Goal: Book appointment/travel/reservation

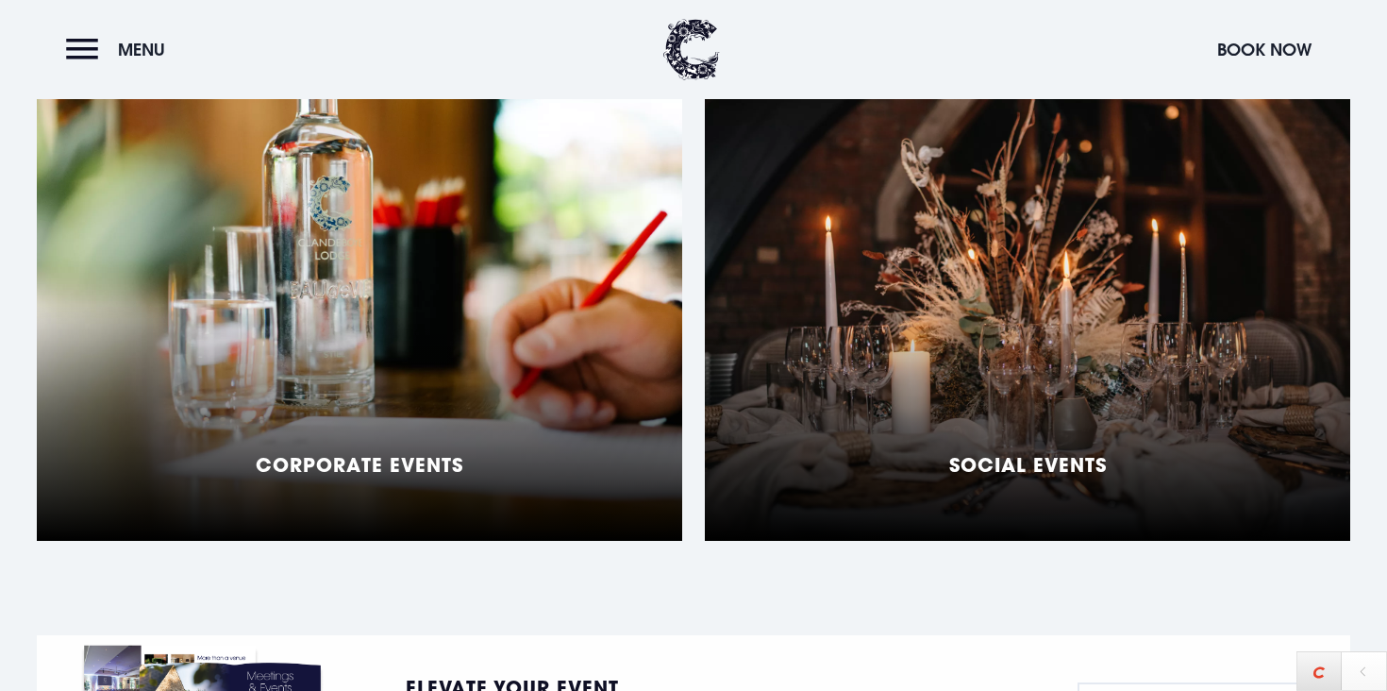
scroll to position [1445, 0]
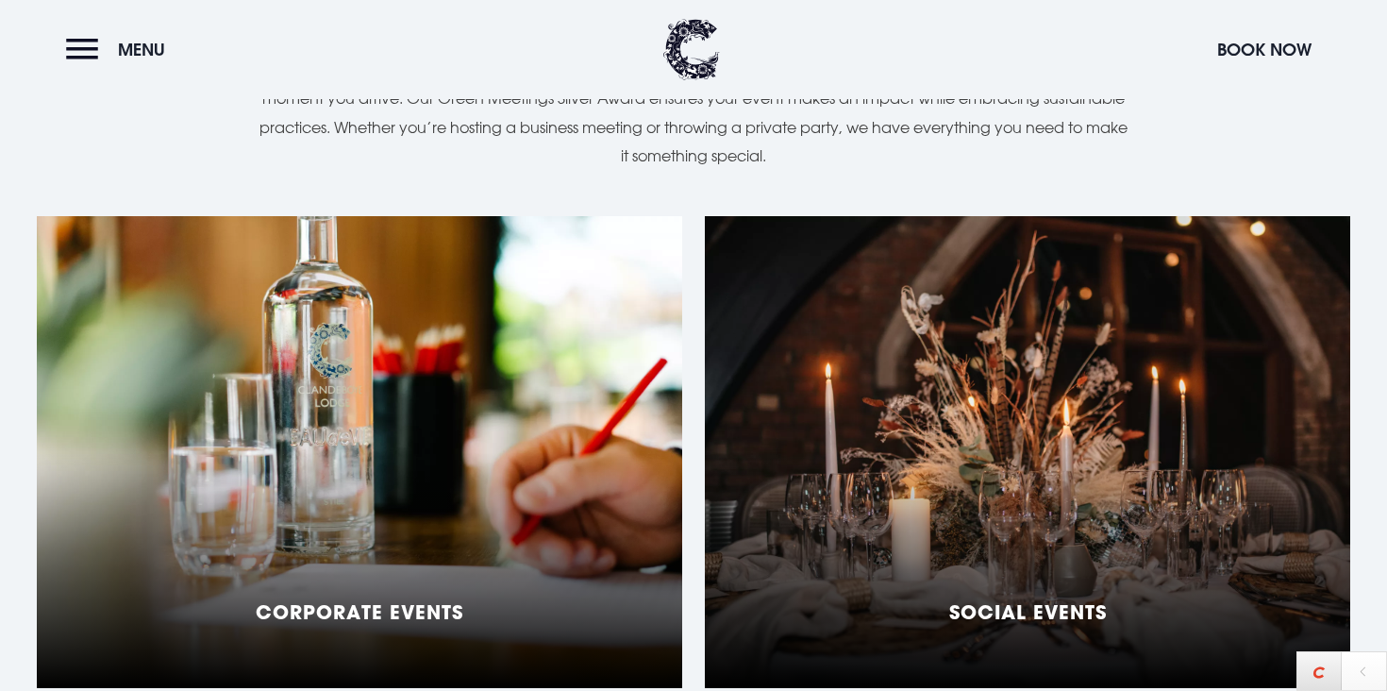
drag, startPoint x: 960, startPoint y: 336, endPoint x: 1166, endPoint y: 1, distance: 393.0
click at [0, 0] on div "Close Stay Weddings Coq & Bull Meetings & Events Special Offers Vouchers Christ…" at bounding box center [693, 583] width 1387 height 4057
